Goal: Information Seeking & Learning: Learn about a topic

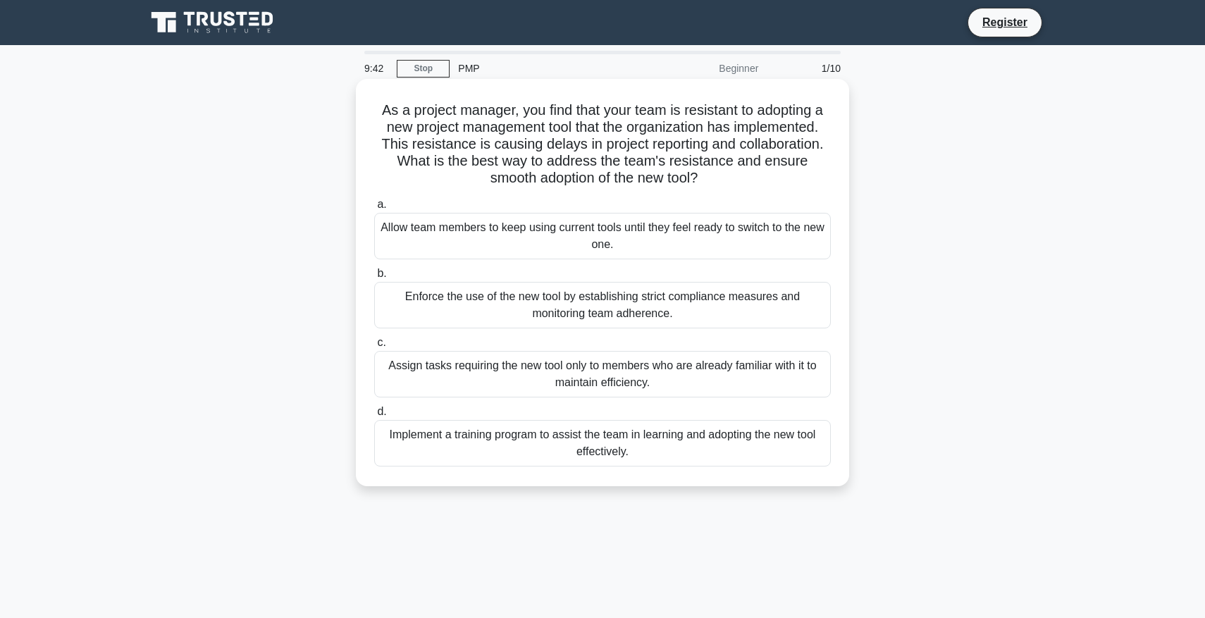
click at [551, 428] on div "Implement a training program to assist the team in learning and adopting the ne…" at bounding box center [602, 443] width 457 height 46
click at [374, 416] on input "d. Implement a training program to assist the team in learning and adopting the…" at bounding box center [374, 411] width 0 height 9
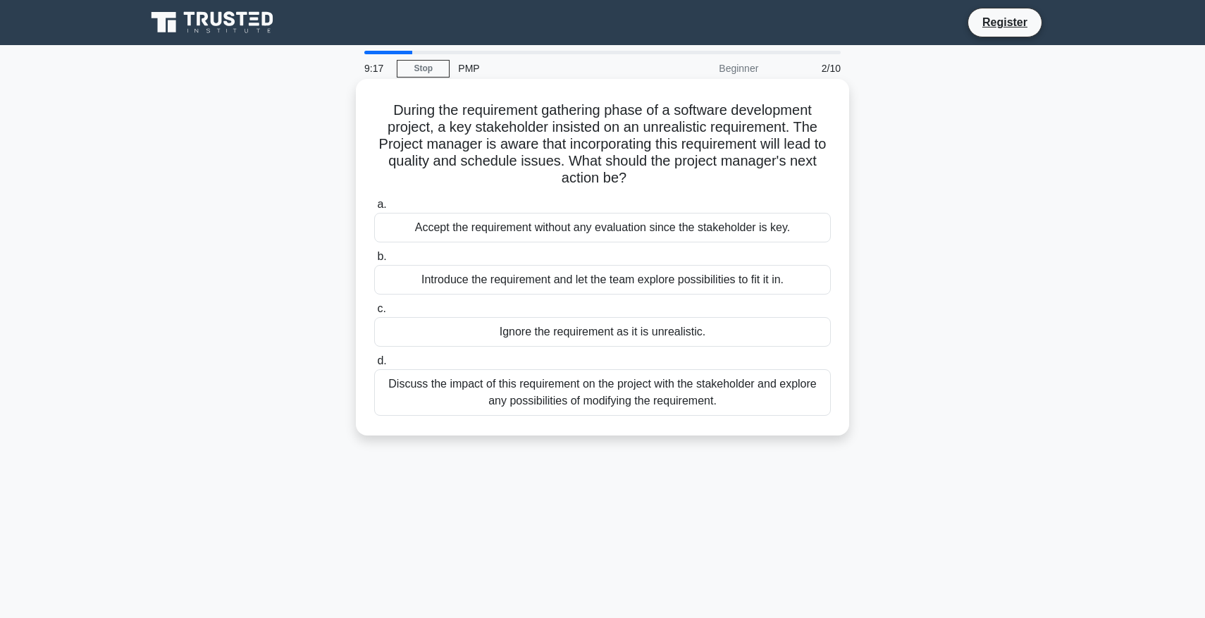
click at [507, 398] on div "Discuss the impact of this requirement on the project with the stakeholder and …" at bounding box center [602, 392] width 457 height 46
click at [374, 366] on input "d. Discuss the impact of this requirement on the project with the stakeholder a…" at bounding box center [374, 360] width 0 height 9
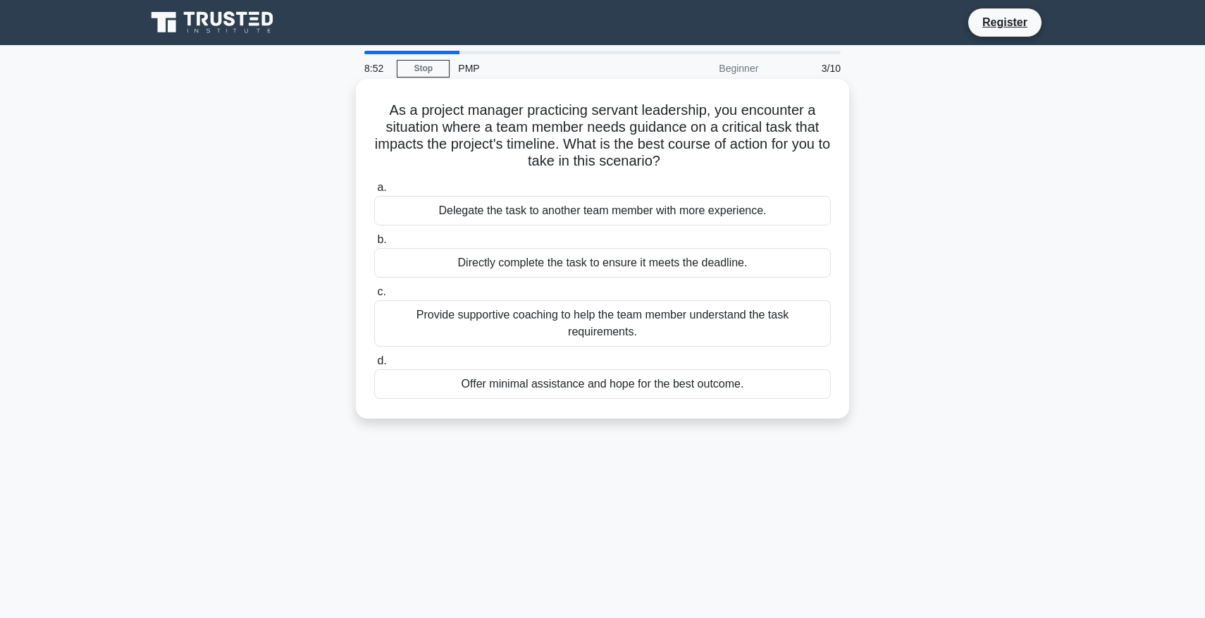
click at [439, 322] on div "Provide supportive coaching to help the team member understand the task require…" at bounding box center [602, 323] width 457 height 46
click at [374, 297] on input "c. Provide supportive coaching to help the team member understand the task requ…" at bounding box center [374, 291] width 0 height 9
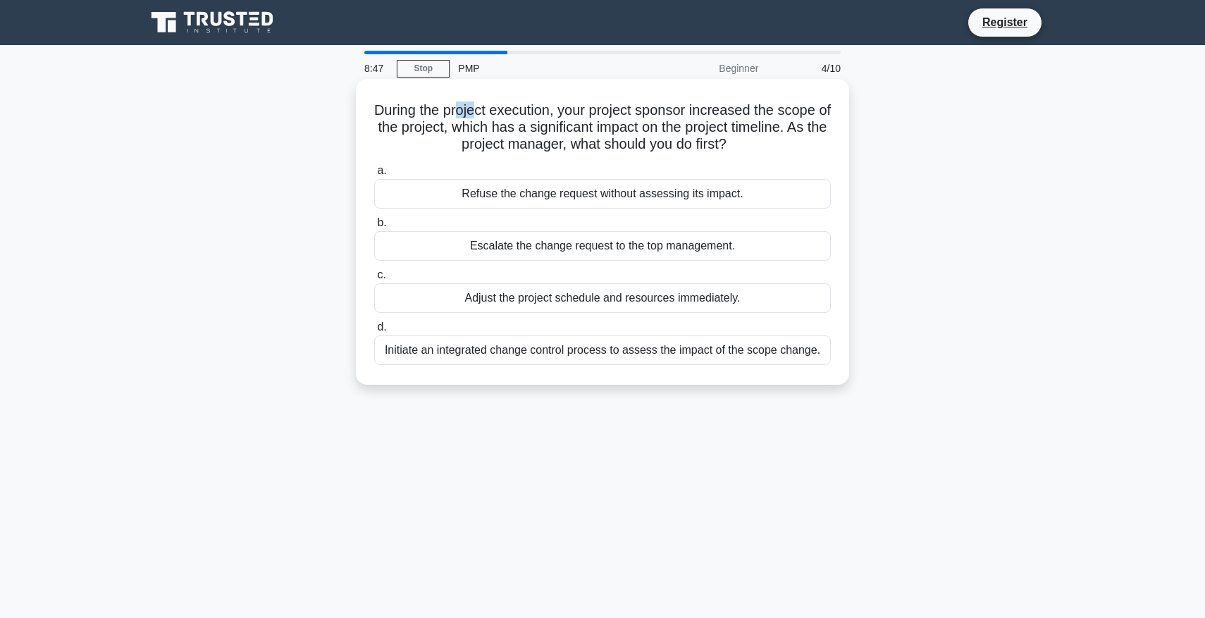
drag, startPoint x: 454, startPoint y: 116, endPoint x: 477, endPoint y: 116, distance: 22.5
click at [477, 116] on h5 "During the project execution, your project sponsor increased the scope of the p…" at bounding box center [602, 127] width 459 height 52
click at [429, 111] on h5 "During the project execution, your project sponsor increased the scope of the p…" at bounding box center [602, 127] width 459 height 52
click at [593, 352] on div "Initiate an integrated change control process to assess the impact of the scope…" at bounding box center [602, 350] width 457 height 30
click at [374, 332] on input "d. Initiate an integrated change control process to assess the impact of the sc…" at bounding box center [374, 327] width 0 height 9
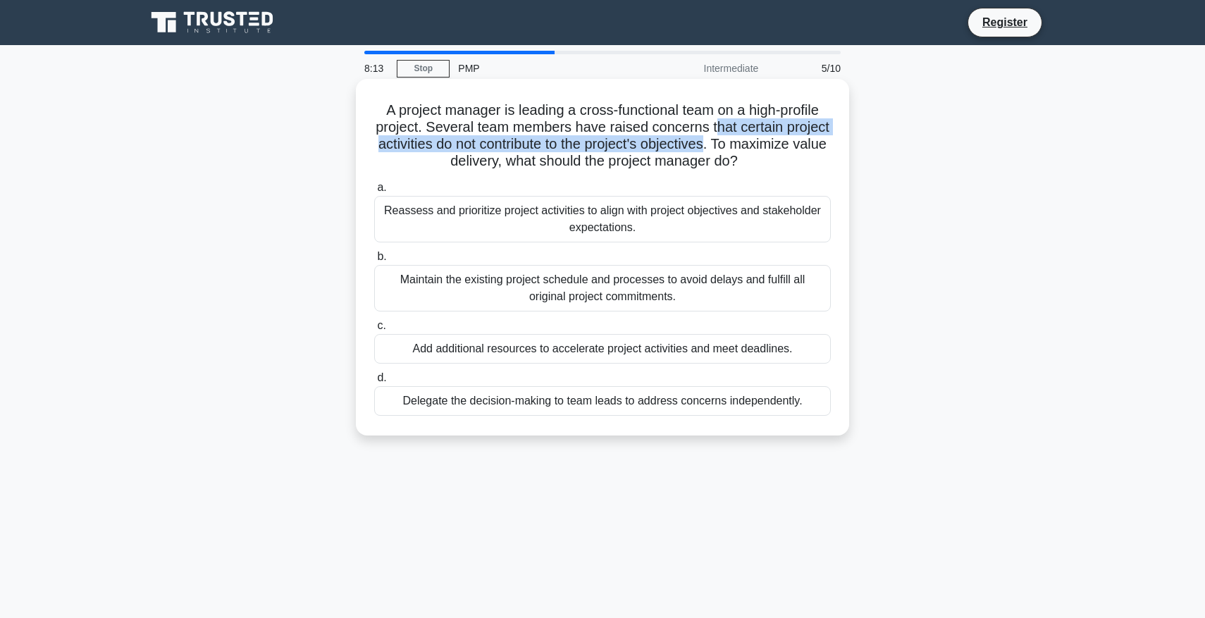
drag, startPoint x: 712, startPoint y: 123, endPoint x: 707, endPoint y: 148, distance: 25.3
click at [707, 148] on h5 "A project manager is leading a cross-functional team on a high-profile project.…" at bounding box center [602, 135] width 459 height 69
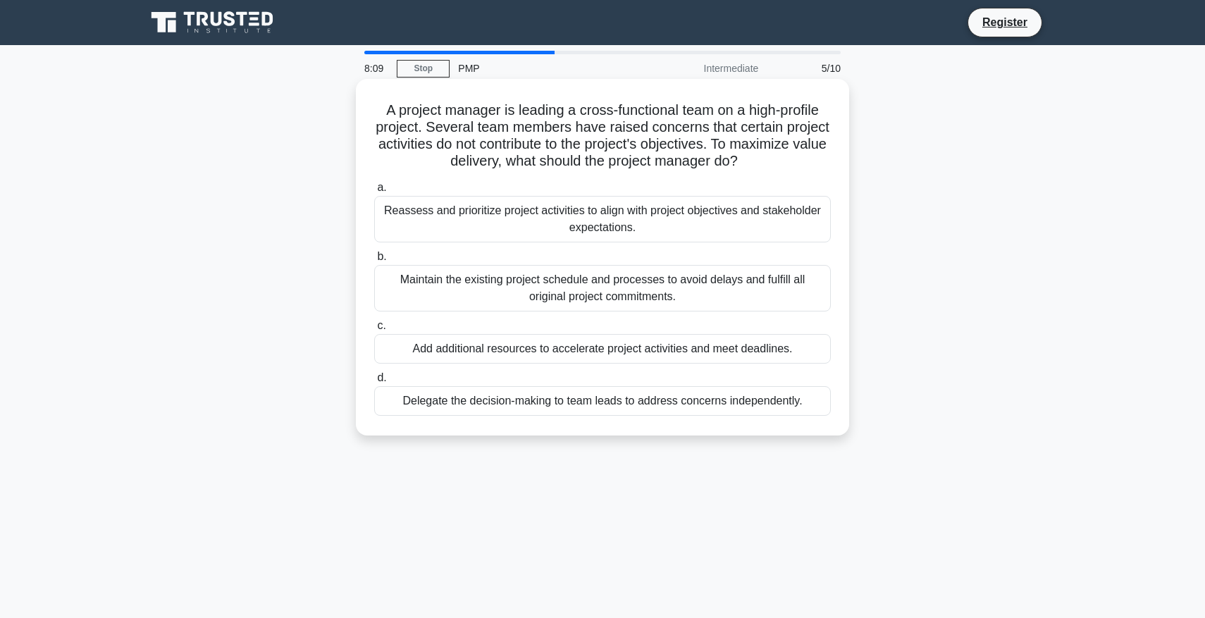
click at [483, 148] on h5 "A project manager is leading a cross-functional team on a high-profile project.…" at bounding box center [602, 135] width 459 height 69
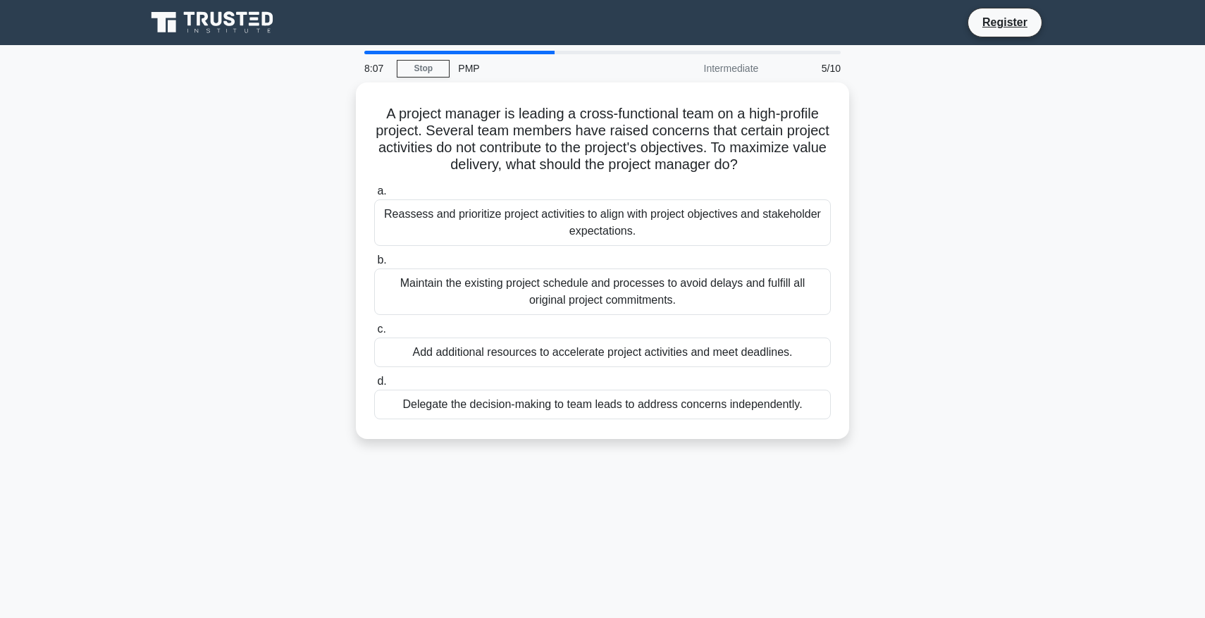
click at [303, 287] on div "A project manager is leading a cross-functional team on a high-profile project.…" at bounding box center [602, 268] width 930 height 373
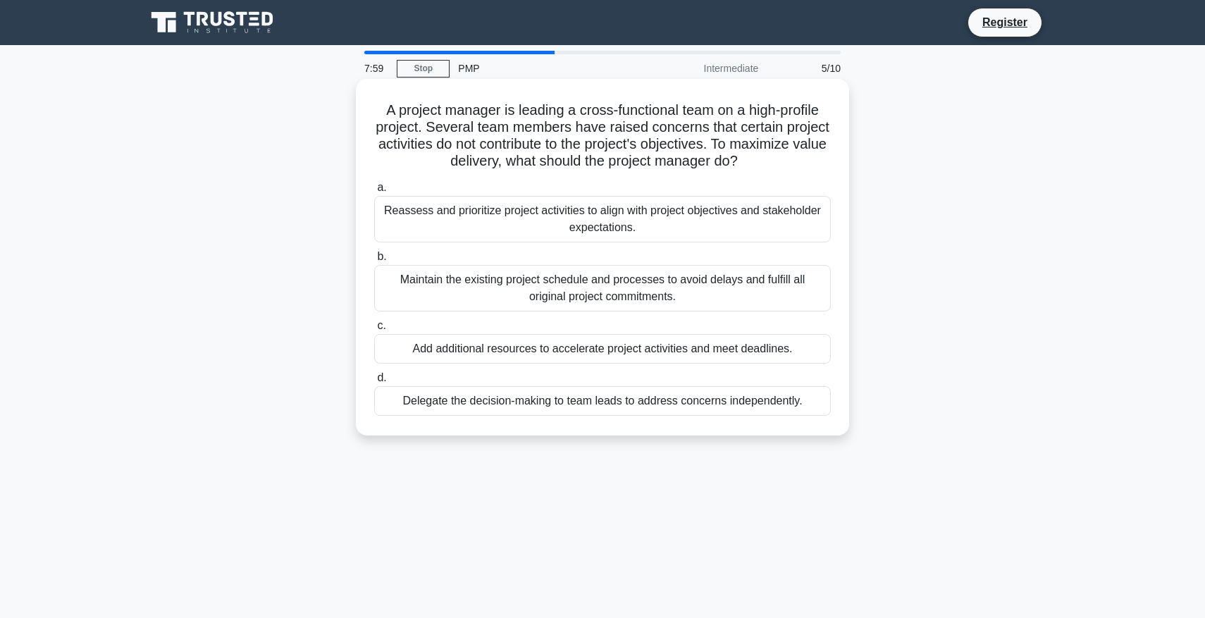
click at [427, 221] on div "Reassess and prioritize project activities to align with project objectives and…" at bounding box center [602, 219] width 457 height 46
click at [374, 192] on input "a. Reassess and prioritize project activities to align with project objectives …" at bounding box center [374, 187] width 0 height 9
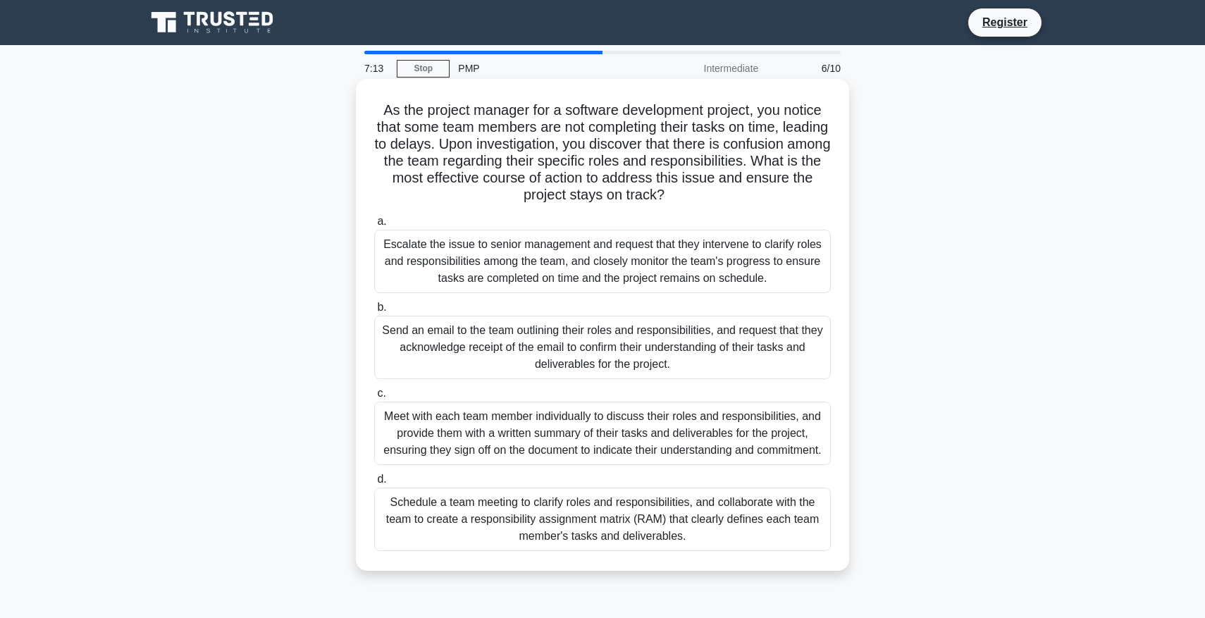
click at [450, 503] on div "Schedule a team meeting to clarify roles and responsibilities, and collaborate …" at bounding box center [602, 519] width 457 height 63
click at [374, 484] on input "d. Schedule a team meeting to clarify roles and responsibilities, and collabora…" at bounding box center [374, 479] width 0 height 9
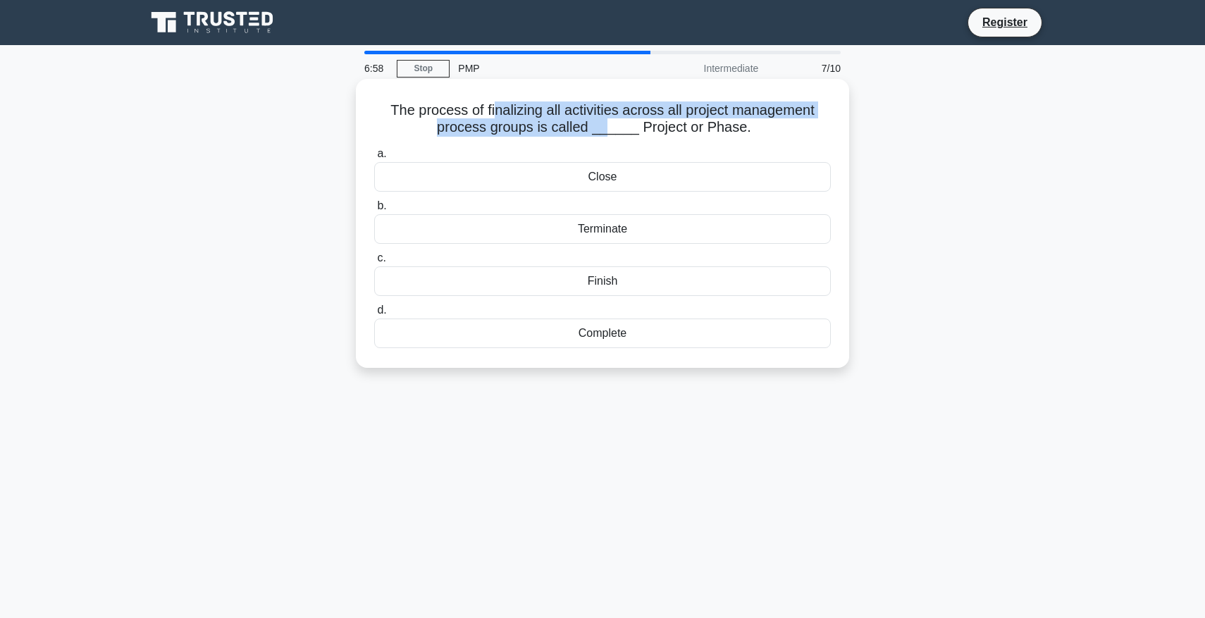
drag, startPoint x: 495, startPoint y: 112, endPoint x: 605, endPoint y: 125, distance: 111.3
click at [605, 125] on h5 "The process of finalizing all activities across all project management process …" at bounding box center [602, 118] width 459 height 35
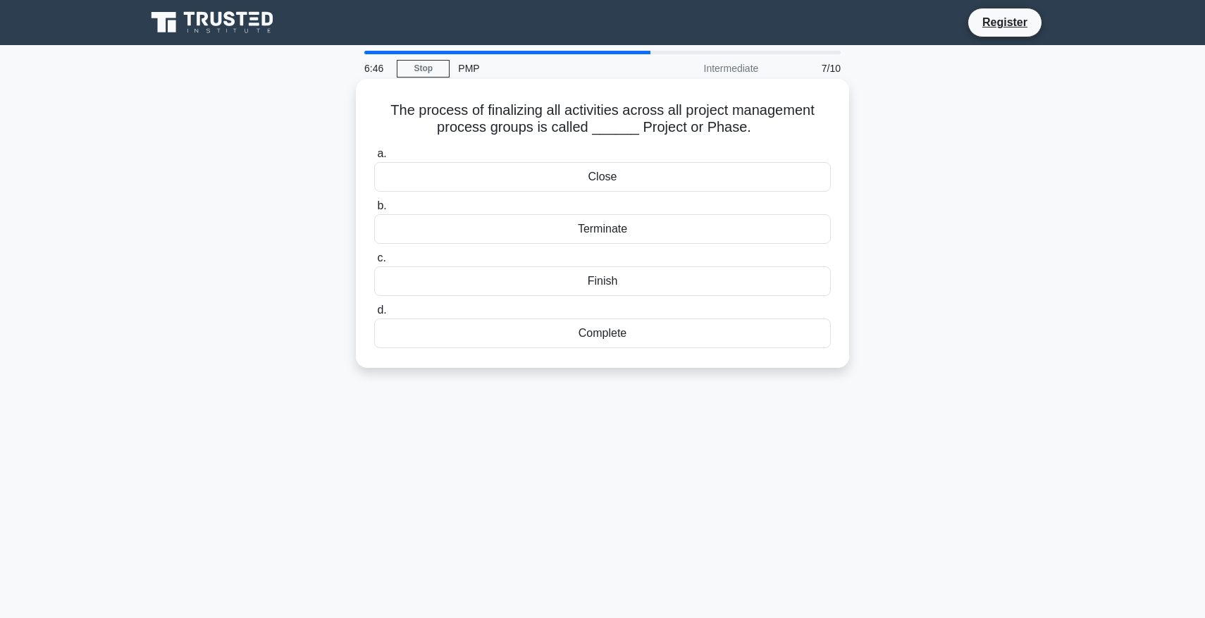
click at [586, 177] on div "Close" at bounding box center [602, 177] width 457 height 30
click at [374, 159] on input "a. Close" at bounding box center [374, 153] width 0 height 9
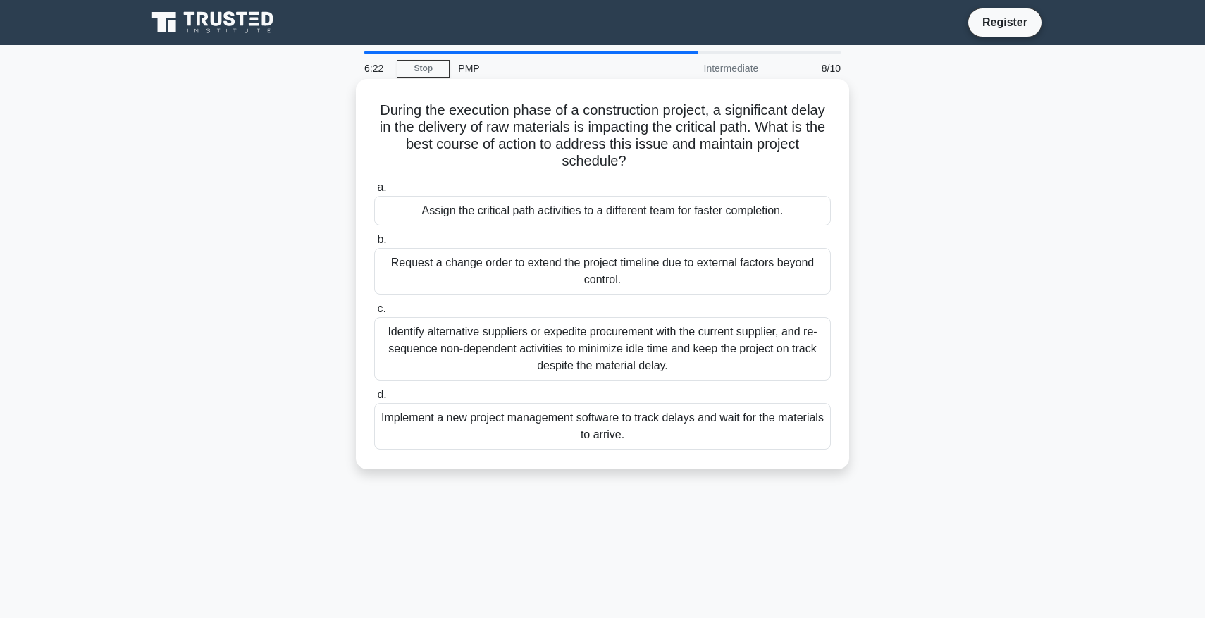
click at [452, 337] on div "Identify alternative suppliers or expedite procurement with the current supplie…" at bounding box center [602, 348] width 457 height 63
click at [374, 314] on input "c. Identify alternative suppliers or expedite procurement with the current supp…" at bounding box center [374, 308] width 0 height 9
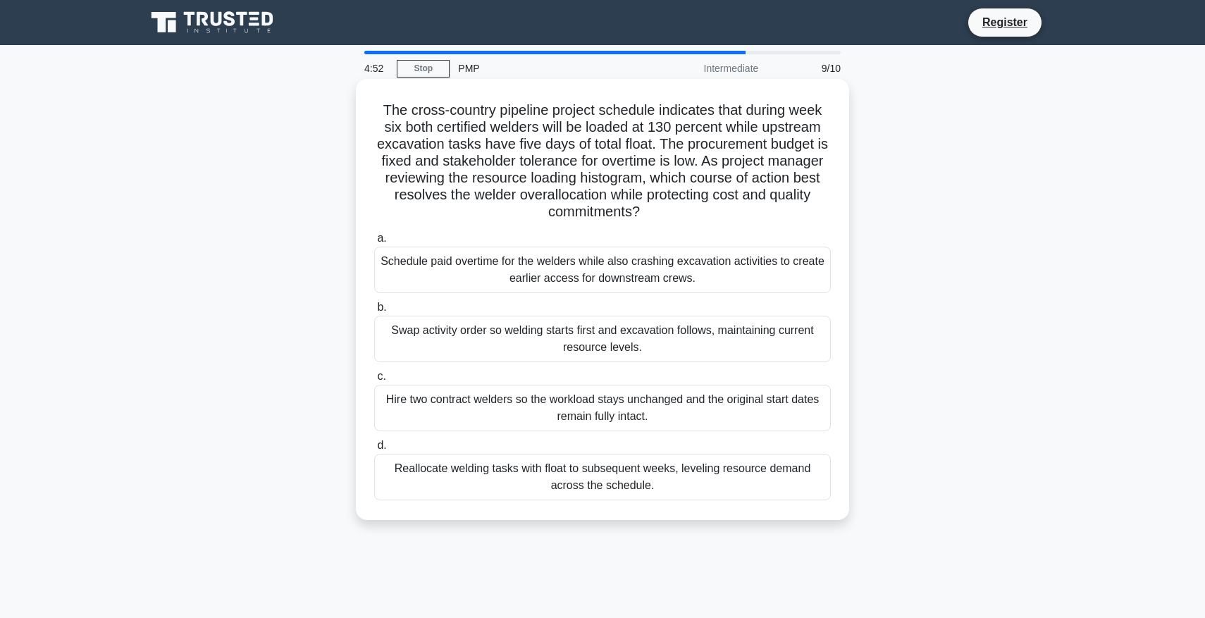
click at [528, 130] on h5 "The cross-country pipeline project schedule indicates that during week six both…" at bounding box center [602, 161] width 459 height 120
drag, startPoint x: 375, startPoint y: 441, endPoint x: 395, endPoint y: 442, distance: 20.5
click at [395, 442] on label "d. Reallocate welding tasks with float to subsequent weeks, leveling resource d…" at bounding box center [602, 468] width 457 height 63
click at [356, 438] on div "The cross-country pipeline project schedule indicates that during week six both…" at bounding box center [602, 299] width 493 height 441
drag, startPoint x: 378, startPoint y: 463, endPoint x: 460, endPoint y: 516, distance: 97.9
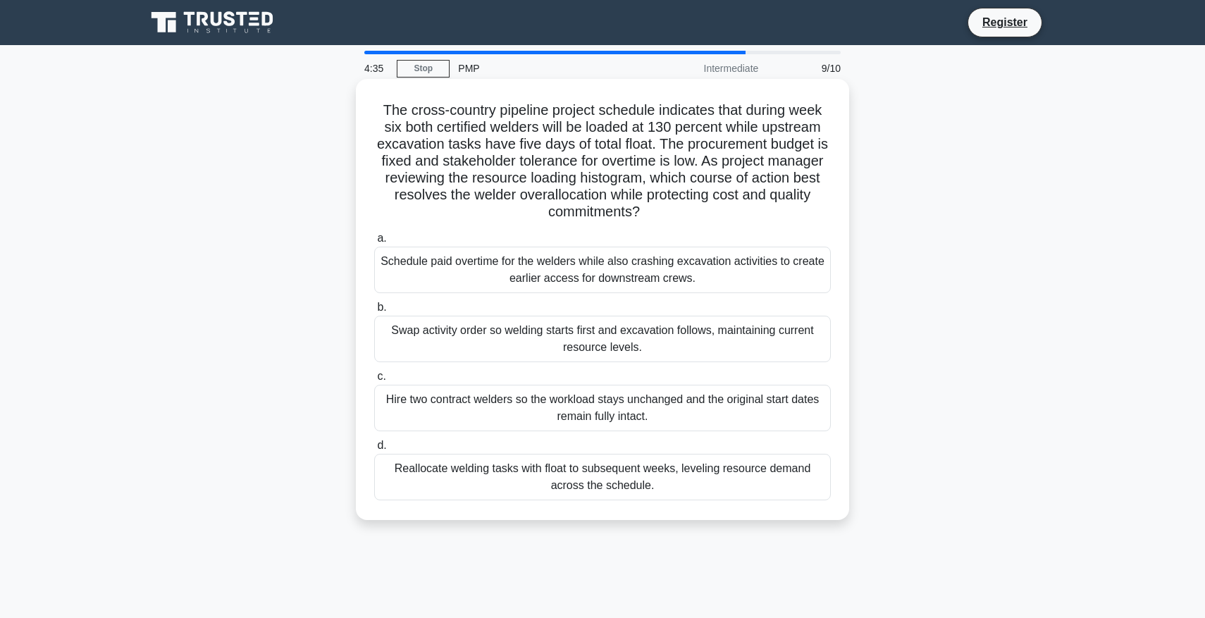
click at [459, 514] on div "The cross-country pipeline project schedule indicates that during week six both…" at bounding box center [602, 300] width 482 height 430
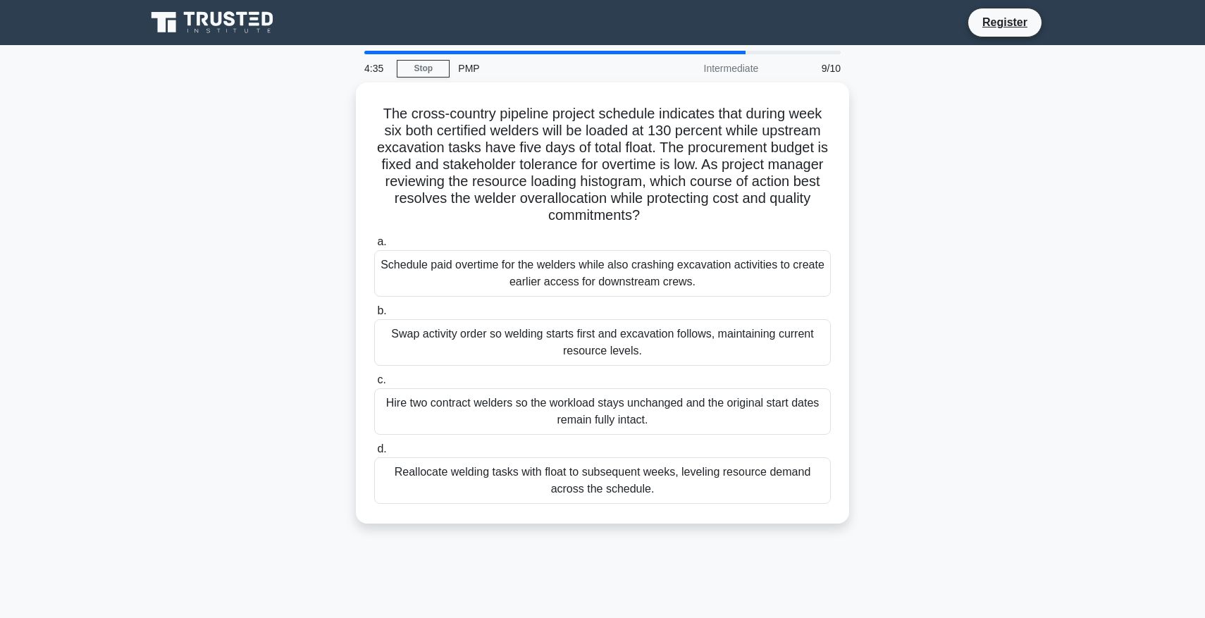
click at [283, 385] on div "The cross-country pipeline project schedule indicates that during week six both…" at bounding box center [602, 311] width 930 height 458
click at [311, 359] on div "The cross-country pipeline project schedule indicates that during week six both…" at bounding box center [602, 311] width 930 height 458
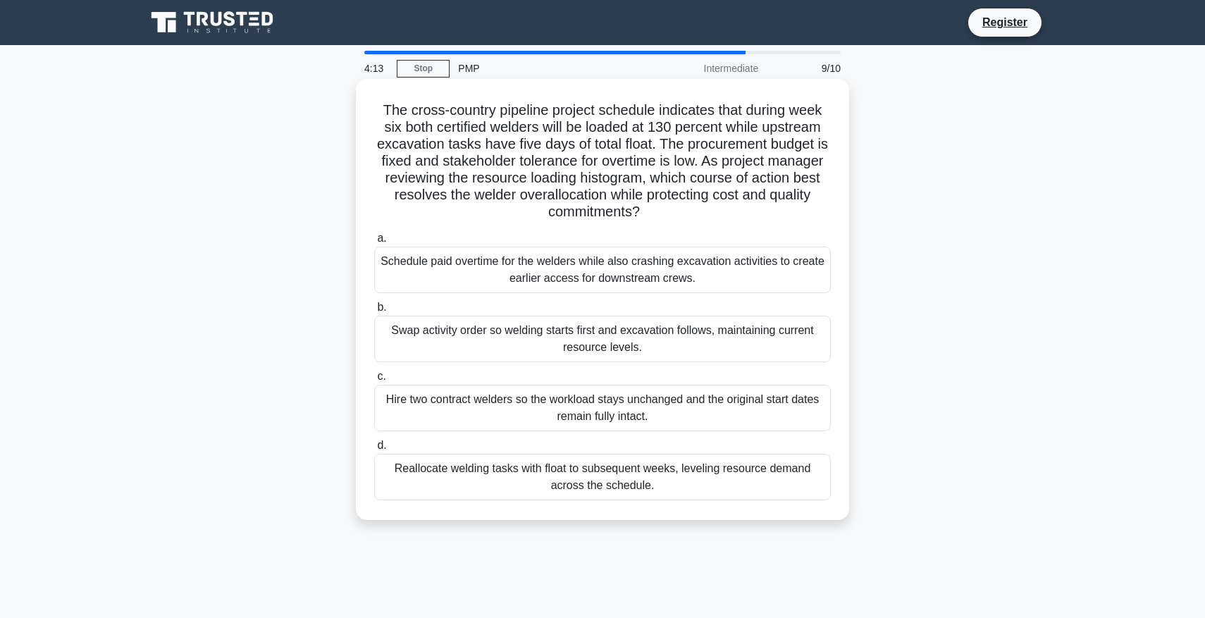
click at [409, 336] on div "Swap activity order so welding starts first and excavation follows, maintaining…" at bounding box center [602, 339] width 457 height 46
click at [374, 312] on input "b. Swap activity order so welding starts first and excavation follows, maintain…" at bounding box center [374, 307] width 0 height 9
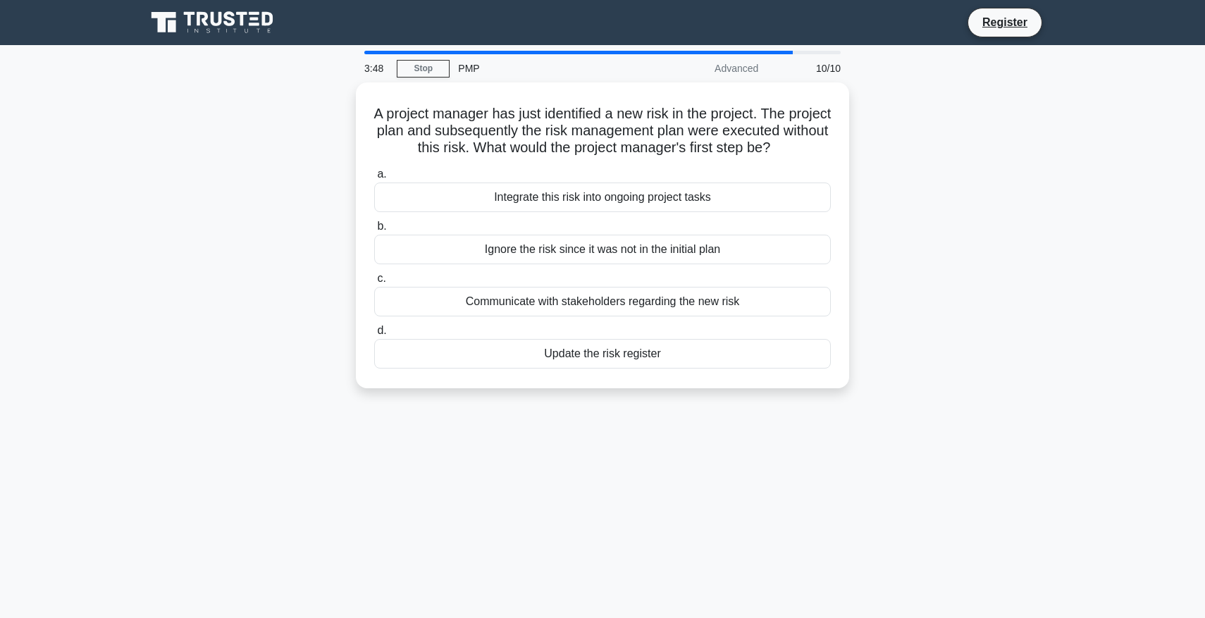
click at [324, 251] on div "A project manager has just identified a new risk in the project. The project pl…" at bounding box center [602, 243] width 930 height 323
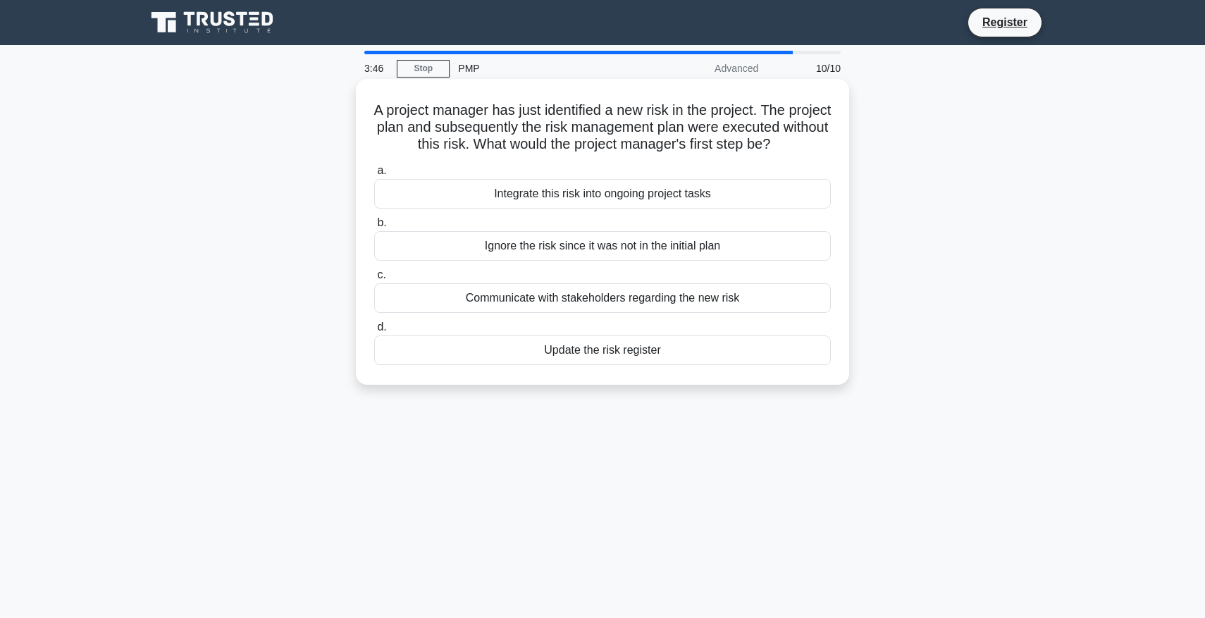
click at [453, 350] on div "Update the risk register" at bounding box center [602, 350] width 457 height 30
click at [374, 332] on input "d. Update the risk register" at bounding box center [374, 327] width 0 height 9
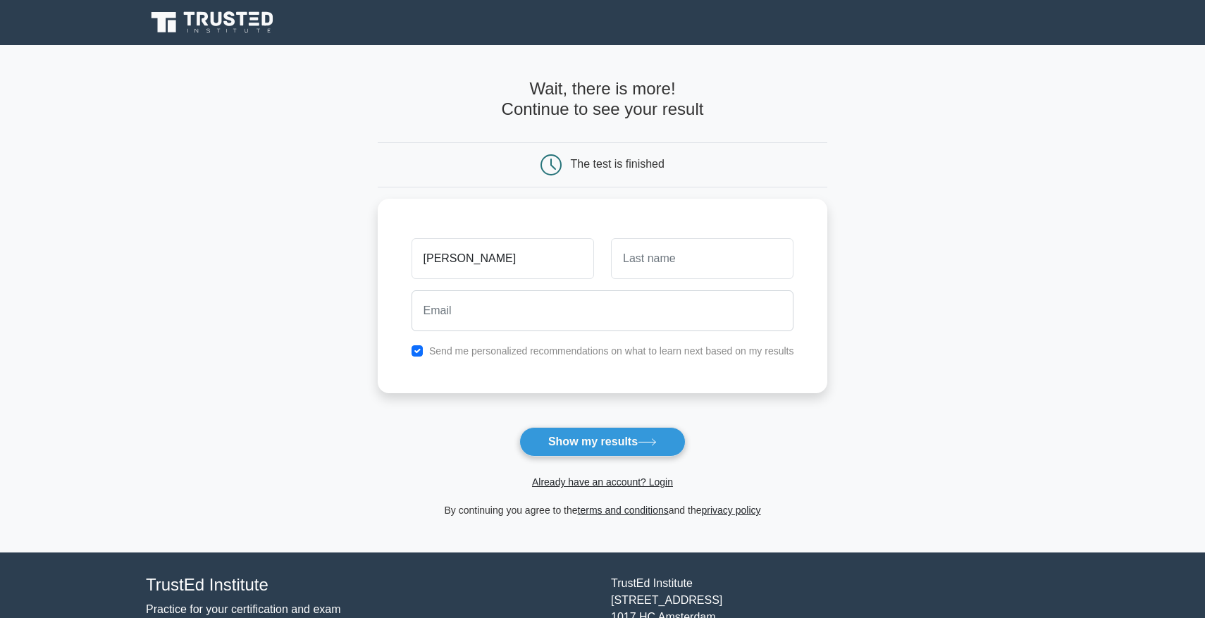
type input "[PERSON_NAME]"
type input "miner"
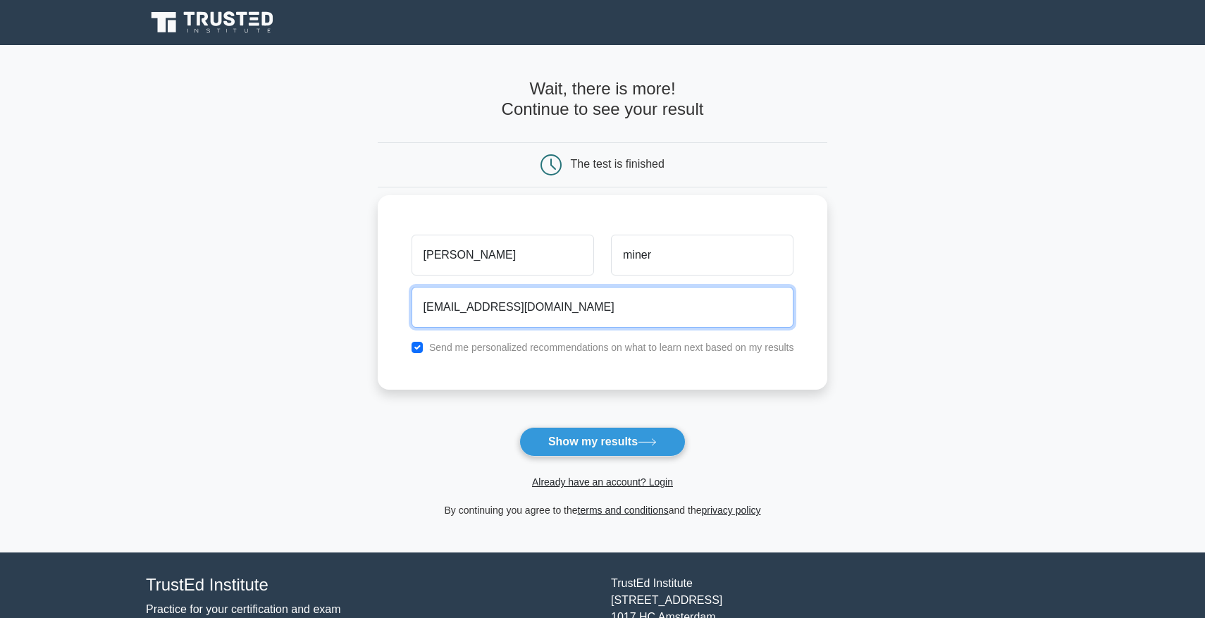
type input "[EMAIL_ADDRESS][DOMAIN_NAME]"
click at [416, 353] on div "Send me personalized recommendations on what to learn next based on my results" at bounding box center [602, 347] width 399 height 17
click at [418, 348] on input "checkbox" at bounding box center [416, 347] width 11 height 11
checkbox input "false"
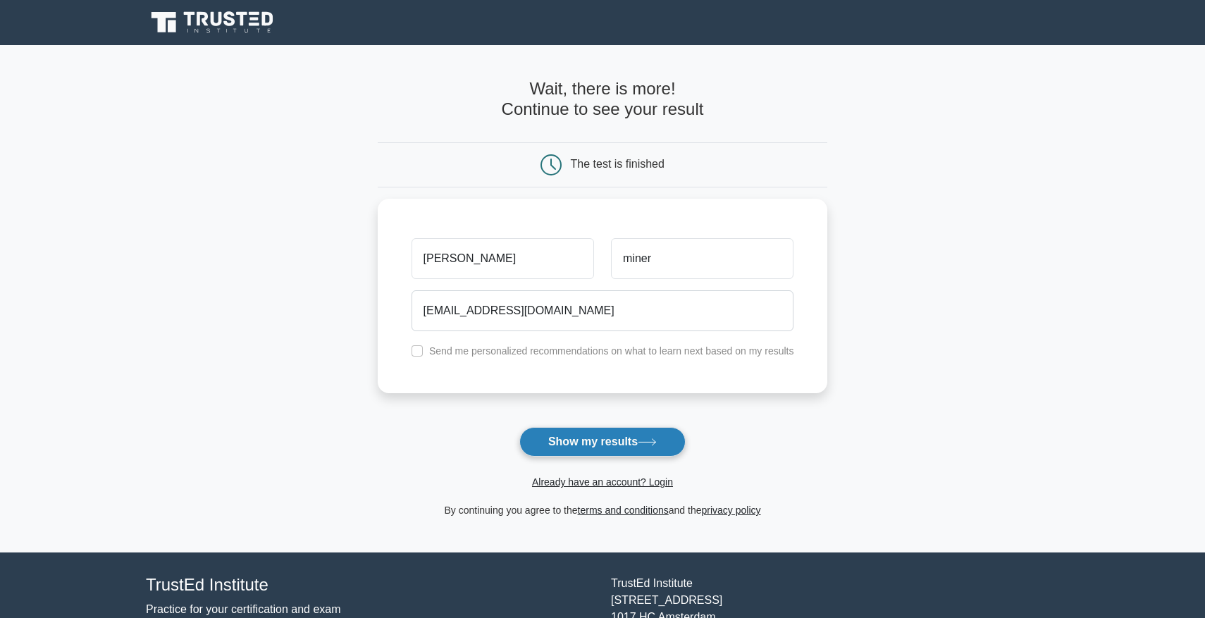
click at [615, 452] on button "Show my results" at bounding box center [602, 442] width 166 height 30
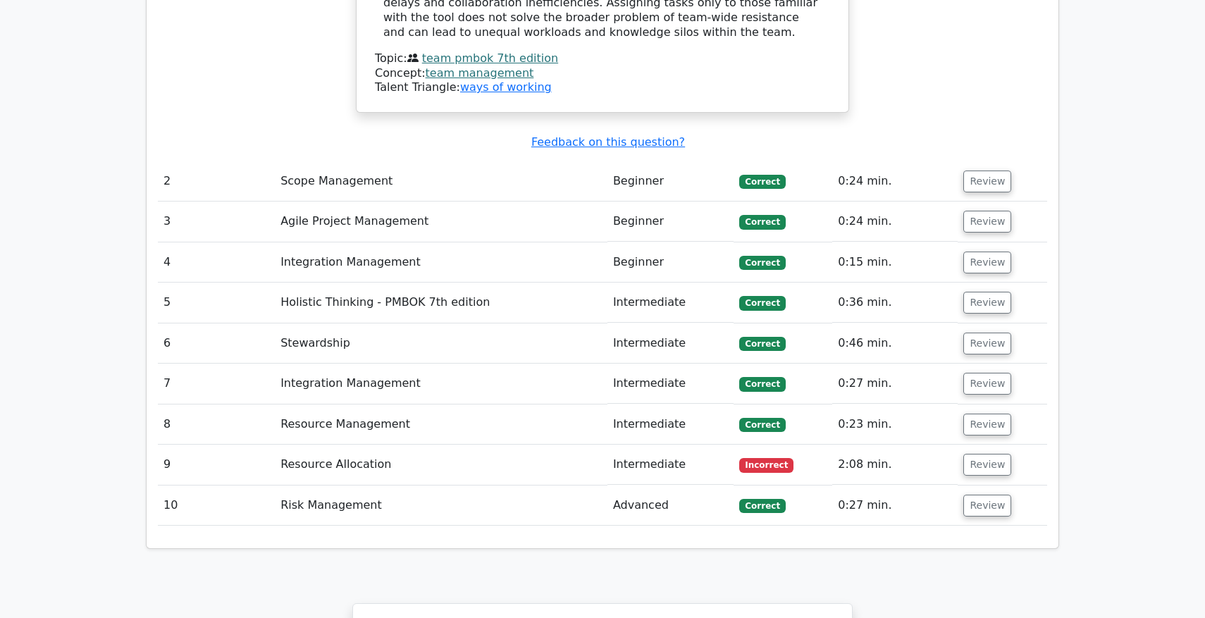
scroll to position [1950, 0]
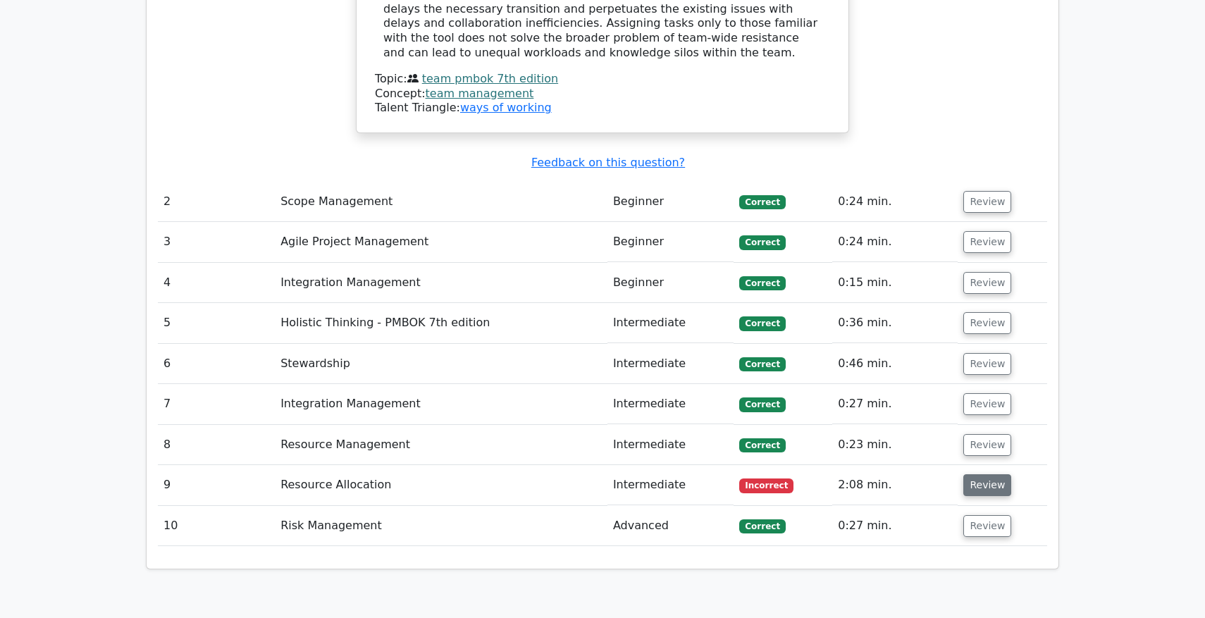
click at [979, 474] on button "Review" at bounding box center [987, 485] width 48 height 22
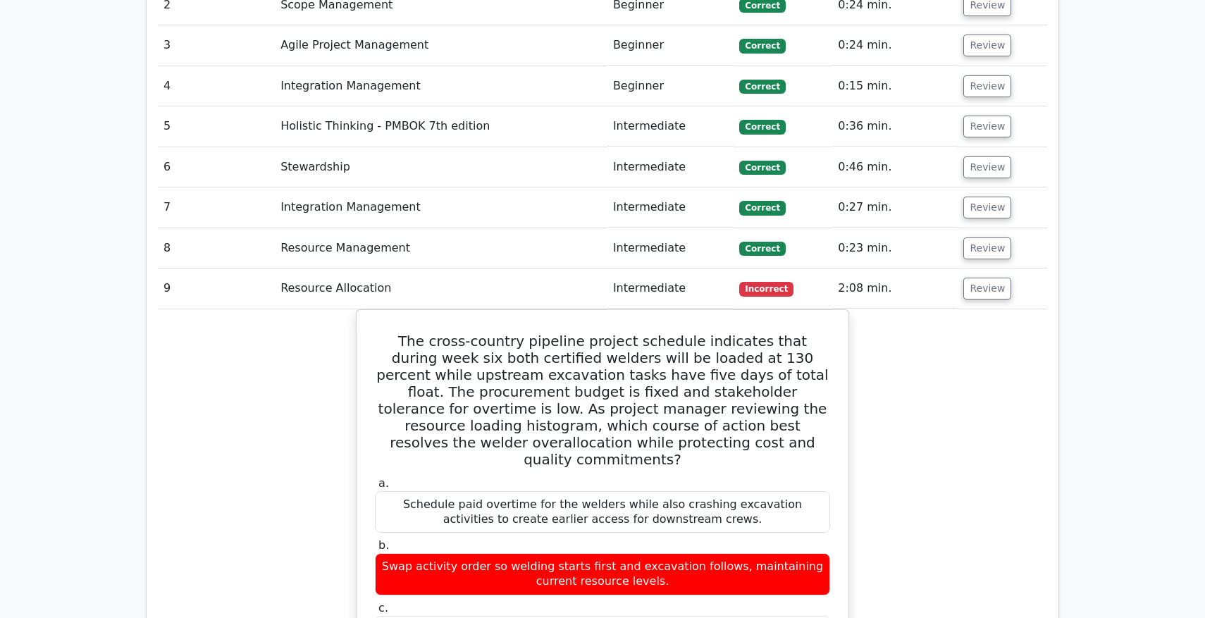
scroll to position [2173, 0]
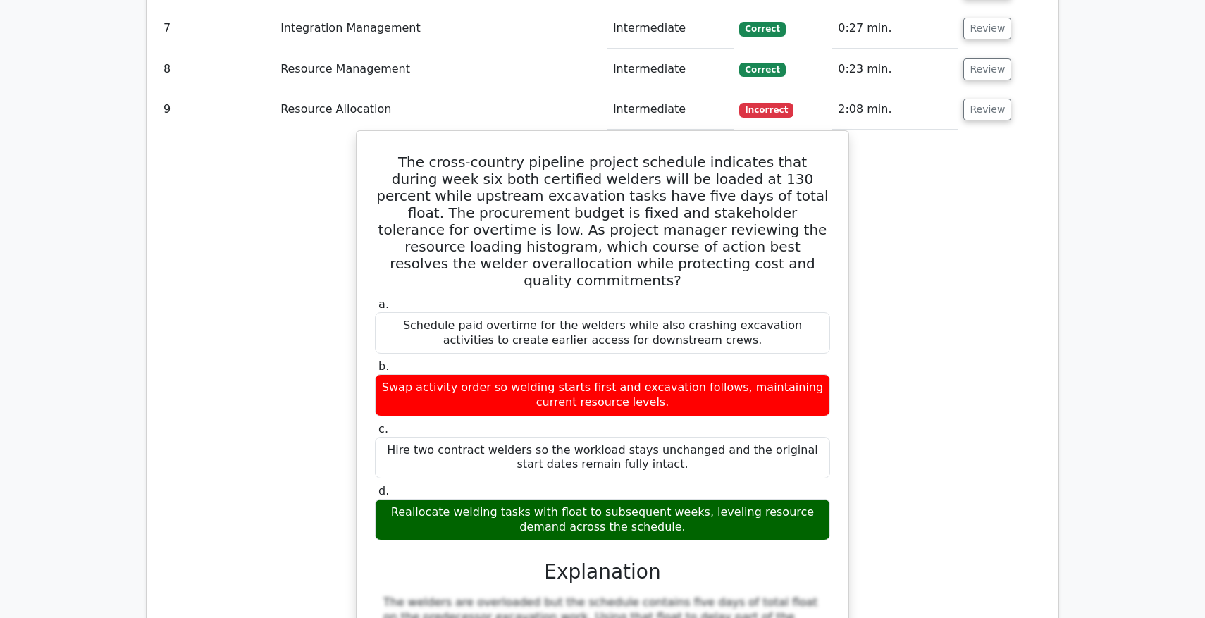
scroll to position [2317, 0]
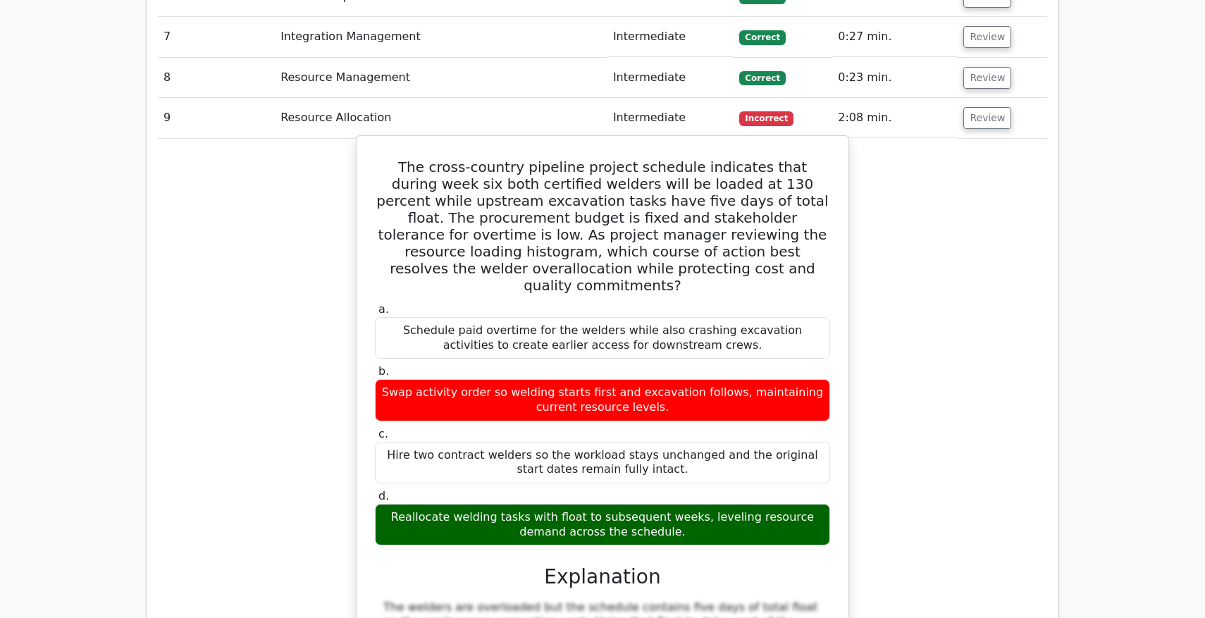
drag, startPoint x: 374, startPoint y: 111, endPoint x: 728, endPoint y: 459, distance: 496.2
click at [728, 459] on div "The cross-country pipeline project schedule indicates that during week six both…" at bounding box center [602, 507] width 480 height 731
copy div "The cross-country pipeline project schedule indicates that during week six both…"
